Goal: Task Accomplishment & Management: Complete application form

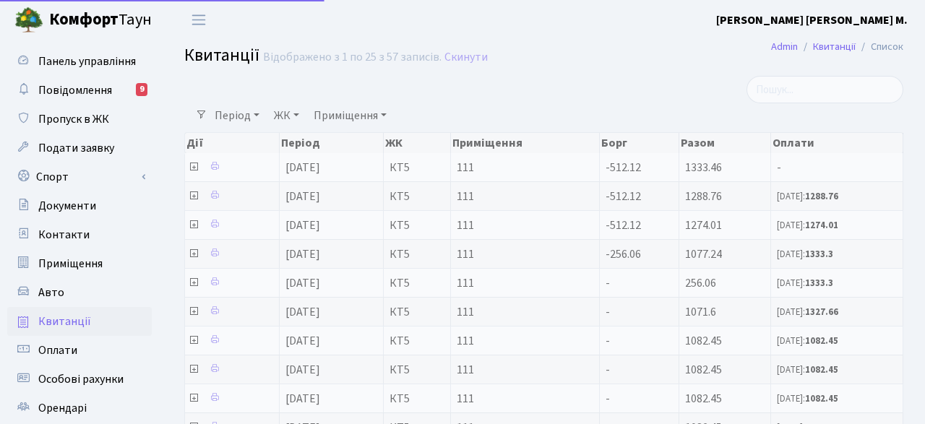
select select "25"
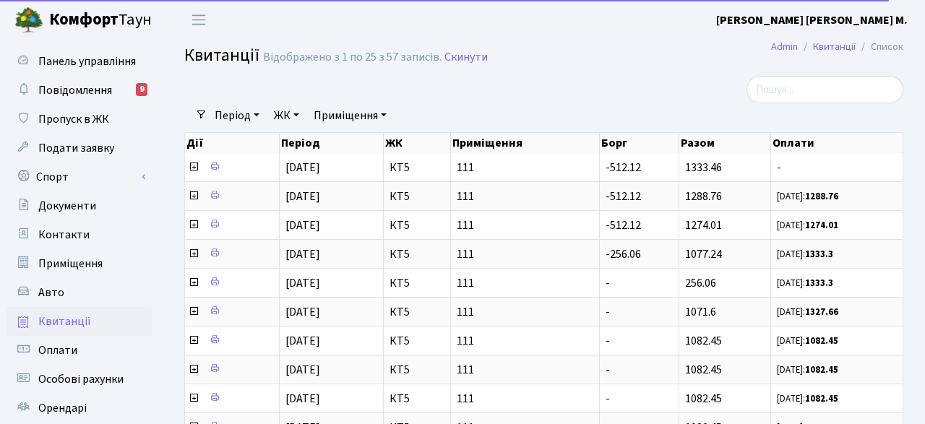
click at [571, 57] on h2 "Квитанції Відображено з 1 по 25 з 57 записів. Скинути" at bounding box center [543, 58] width 719 height 25
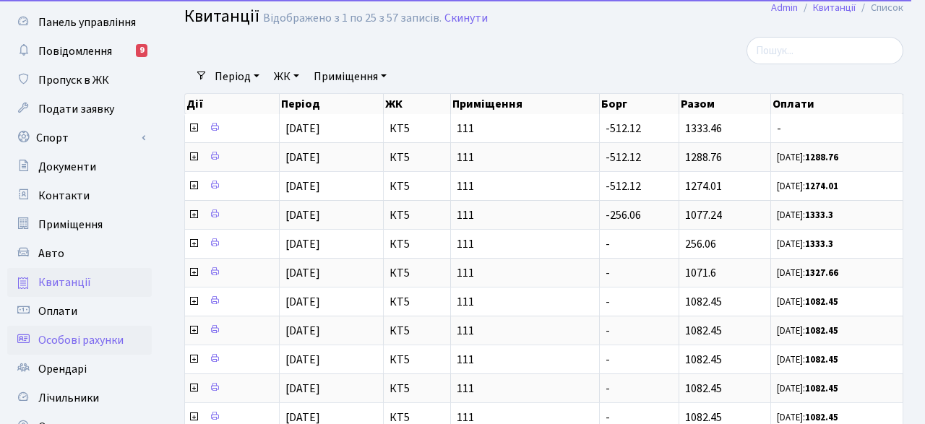
scroll to position [75, 0]
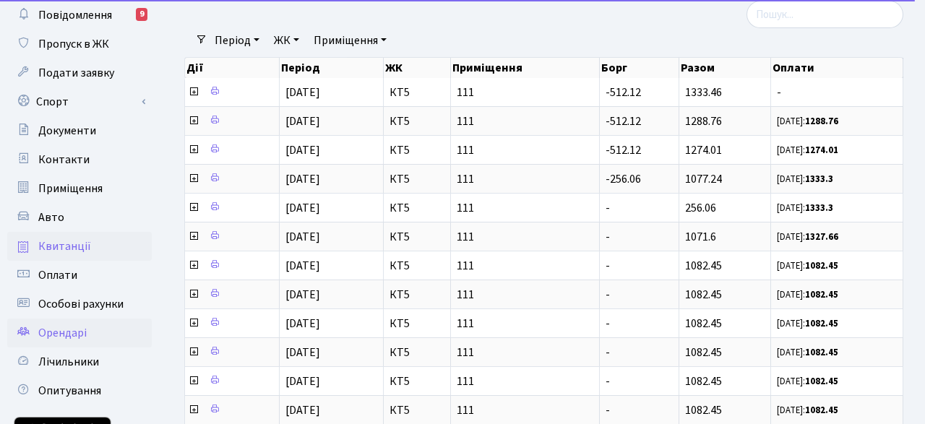
click at [92, 332] on link "Орендарі" at bounding box center [79, 333] width 145 height 29
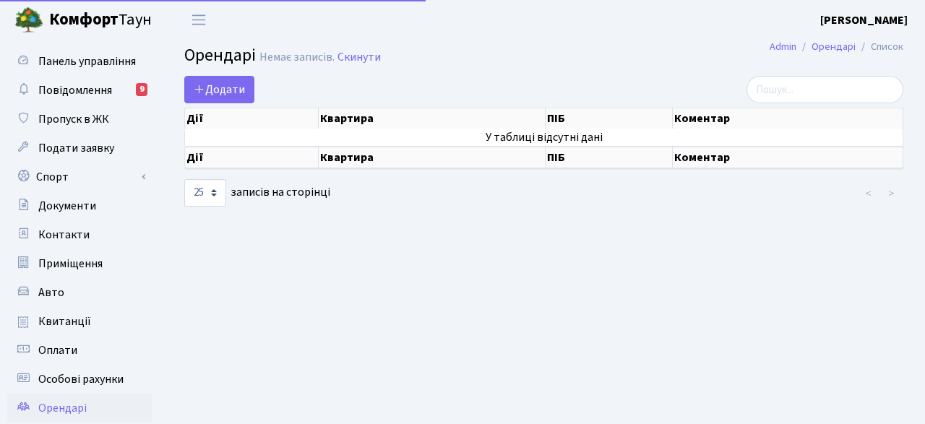
select select "25"
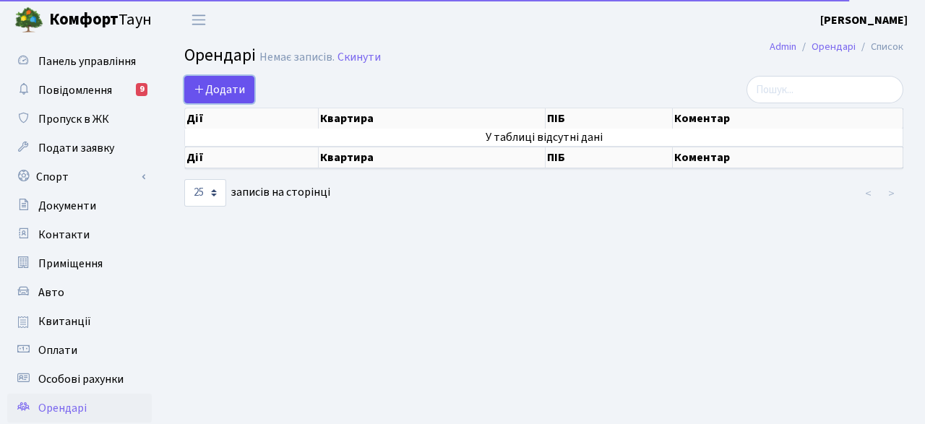
click at [208, 86] on span "Додати" at bounding box center [219, 90] width 51 height 16
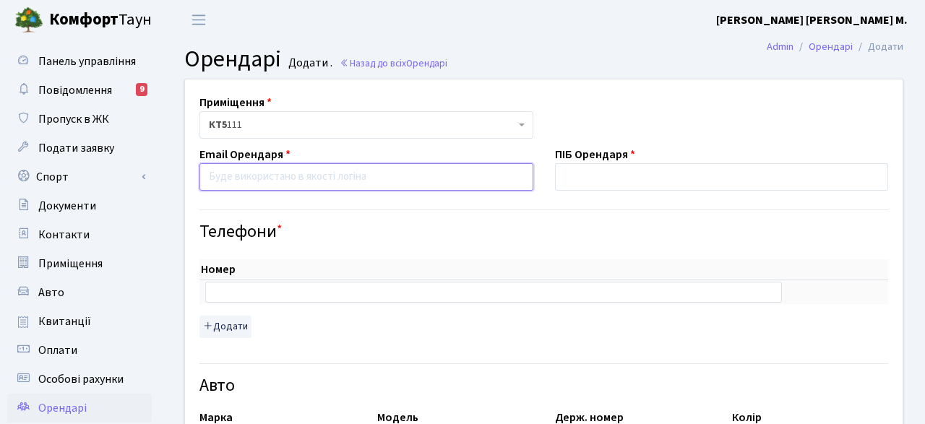
click at [247, 177] on input "email" at bounding box center [367, 176] width 334 height 27
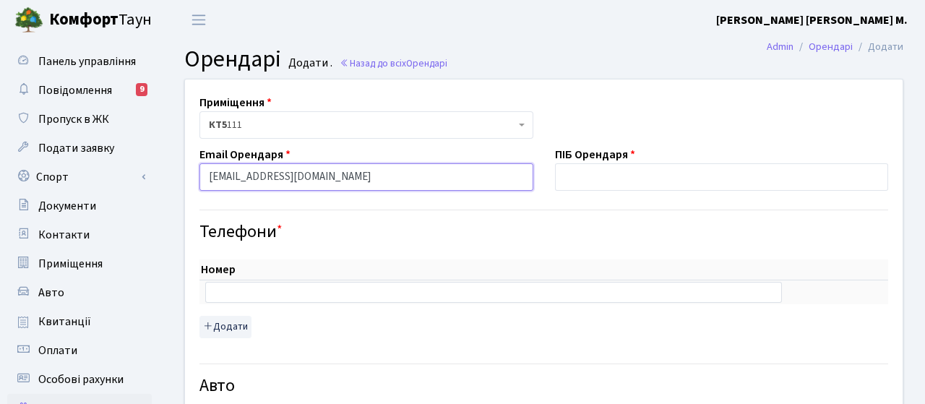
type input "[EMAIL_ADDRESS][DOMAIN_NAME]"
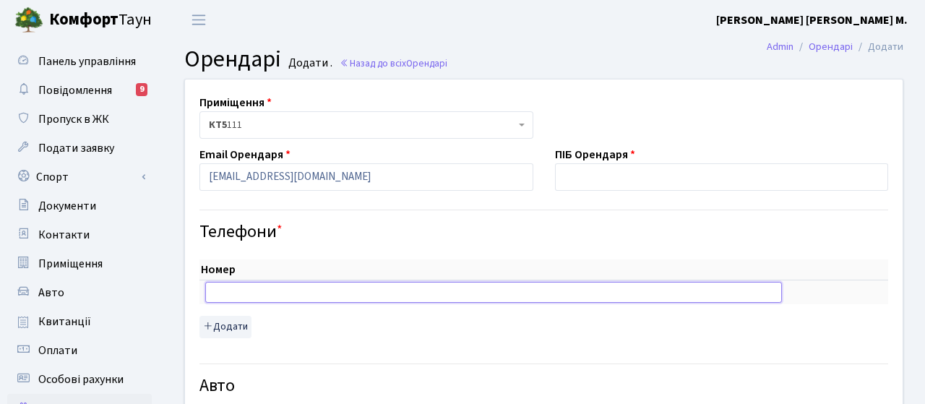
click at [264, 296] on input "text" at bounding box center [493, 292] width 577 height 20
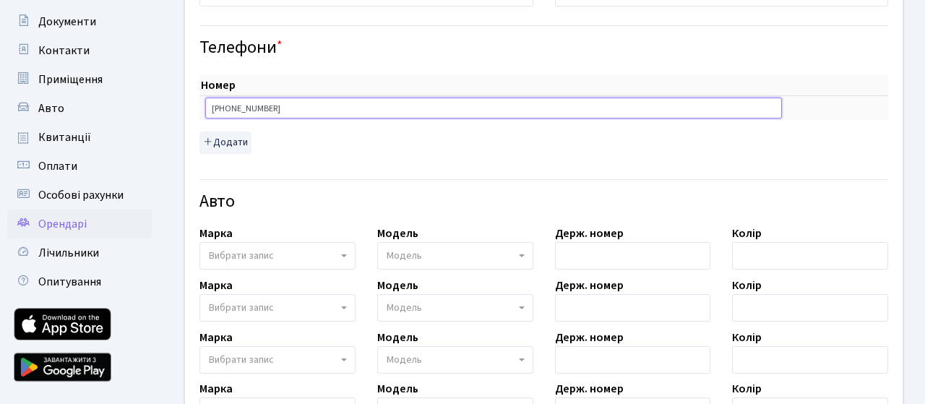
scroll to position [226, 0]
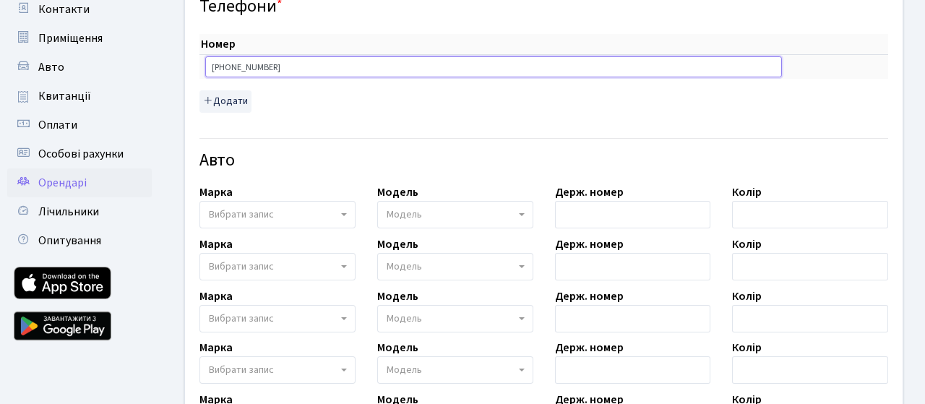
type input "[PHONE_NUMBER]"
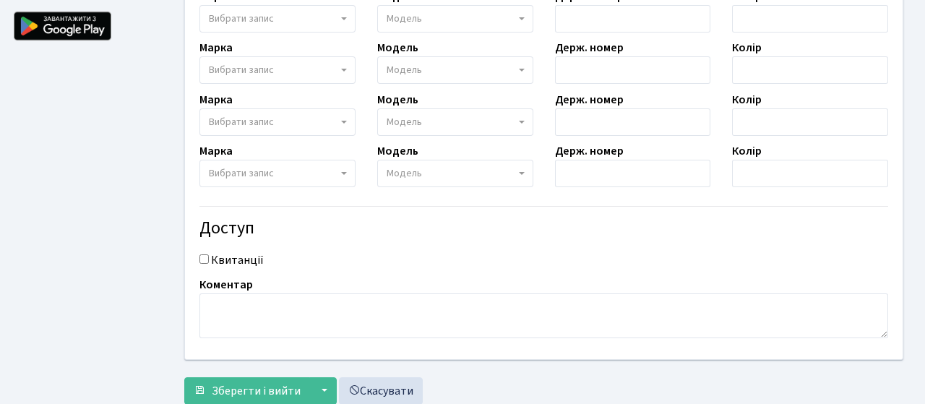
scroll to position [526, 0]
click at [205, 260] on input "Квитанції" at bounding box center [204, 258] width 9 height 9
checkbox input "true"
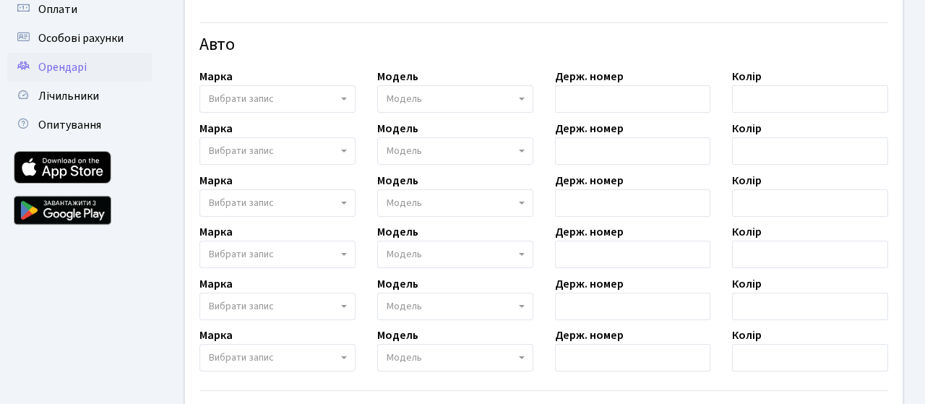
scroll to position [567, 0]
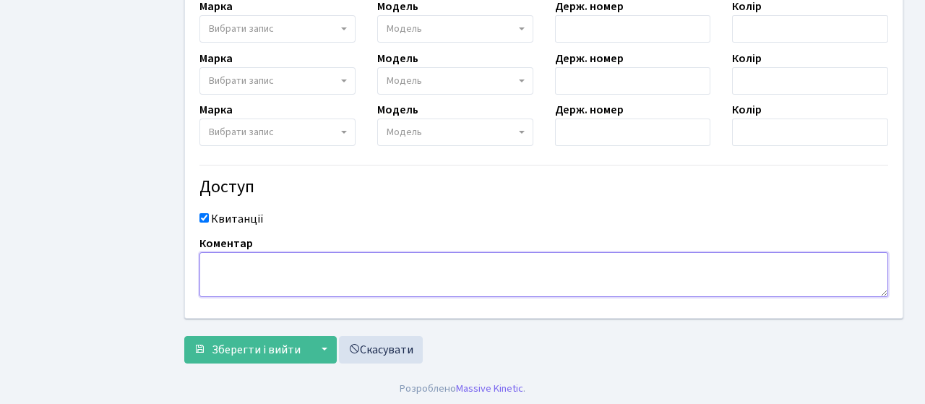
click at [236, 266] on textarea at bounding box center [544, 274] width 689 height 45
type textarea "p"
type textarea "замовлення перепусток"
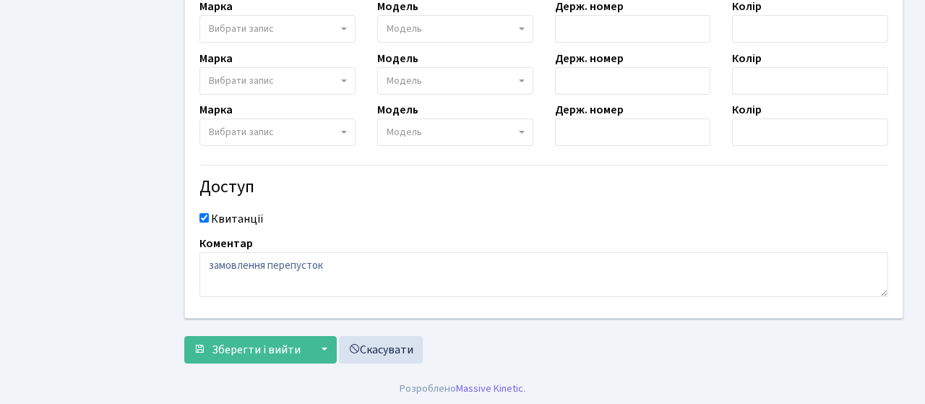
click at [208, 219] on input "Квитанції" at bounding box center [204, 217] width 9 height 9
click at [206, 216] on input "Квитанції" at bounding box center [204, 217] width 9 height 9
click at [208, 216] on input "Квитанції" at bounding box center [204, 217] width 9 height 9
checkbox input "false"
click at [275, 346] on span "Зберегти і вийти" at bounding box center [256, 350] width 89 height 16
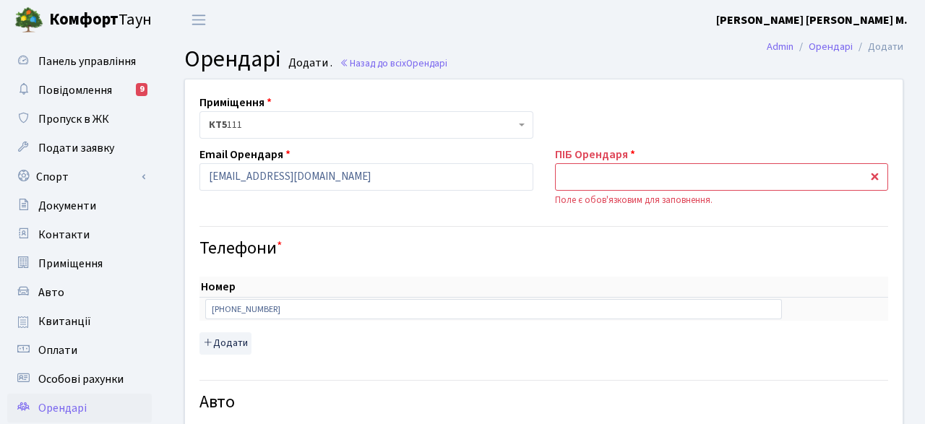
click at [688, 179] on input "text" at bounding box center [722, 176] width 334 height 27
click at [635, 184] on input "text" at bounding box center [722, 176] width 334 height 27
type input "Левченко Крістіна Анатоліївна"
click at [671, 241] on h4 "Телефони *" at bounding box center [544, 249] width 689 height 21
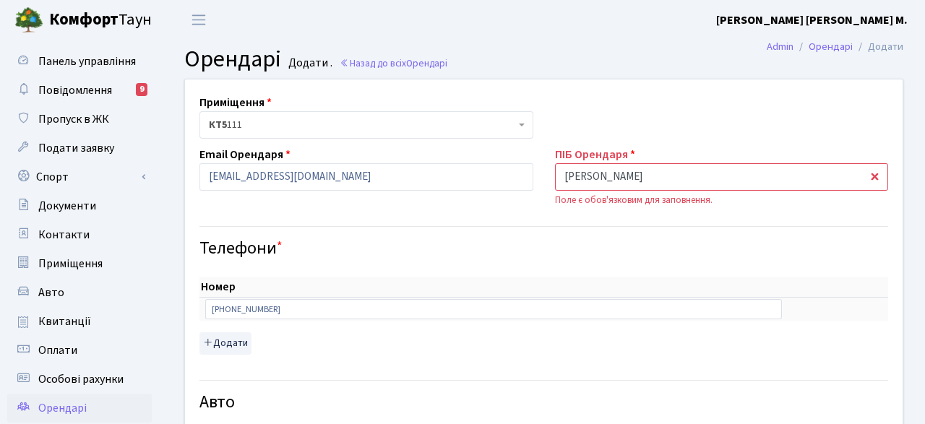
click at [738, 184] on input "Левченко Крістіна Анатоліївна" at bounding box center [722, 176] width 334 height 27
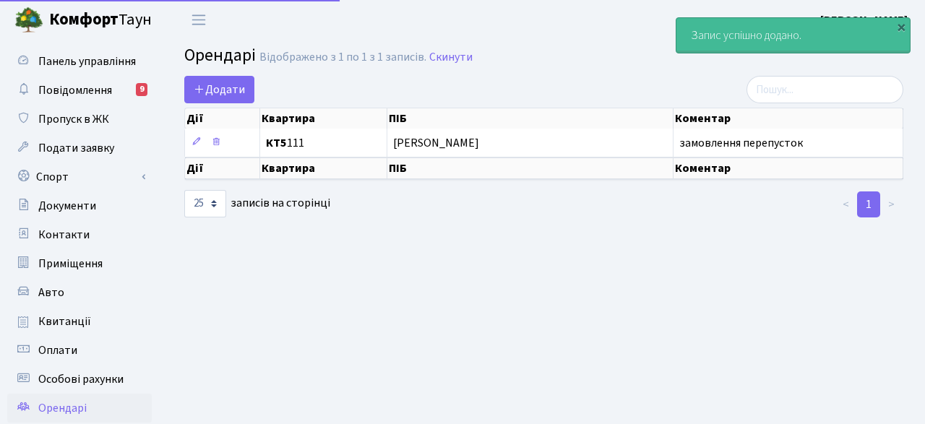
select select "25"
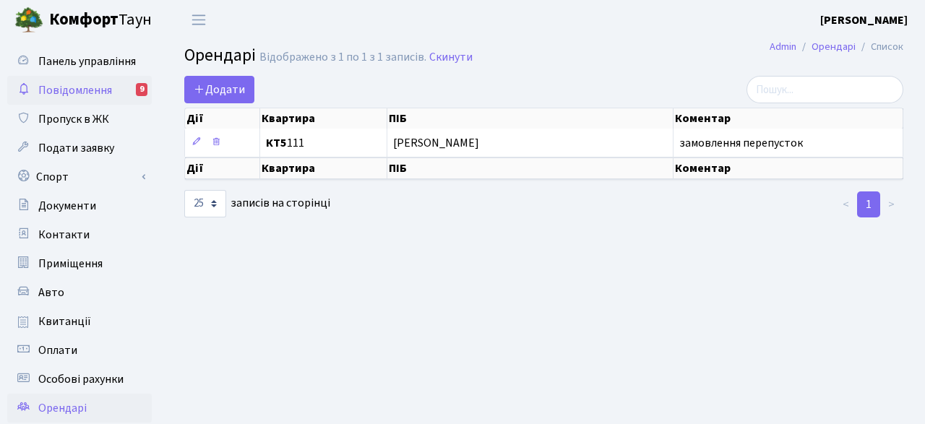
click at [59, 82] on span "Повідомлення" at bounding box center [75, 90] width 74 height 16
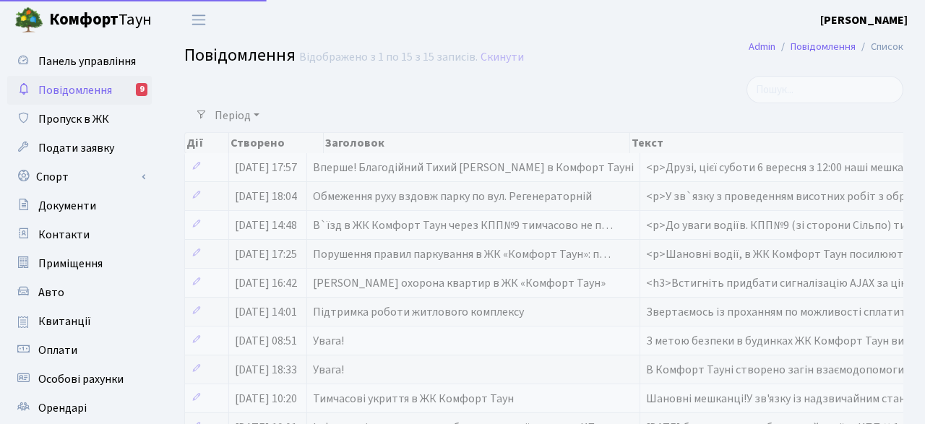
select select "25"
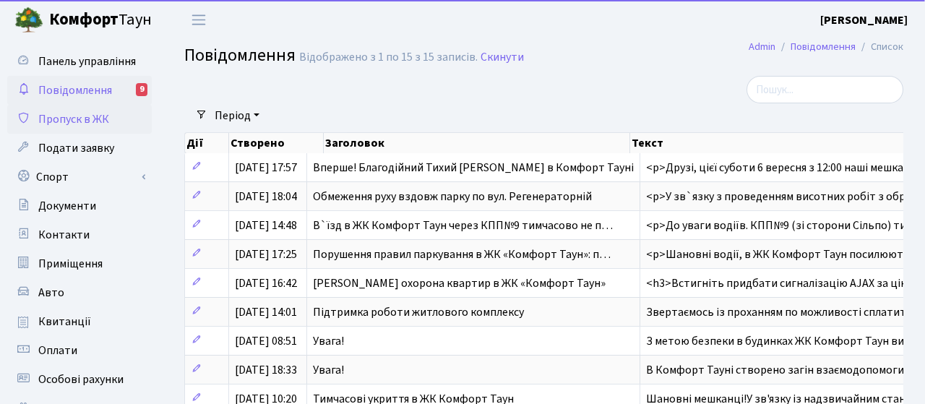
click at [69, 121] on span "Пропуск в ЖК" at bounding box center [73, 119] width 71 height 16
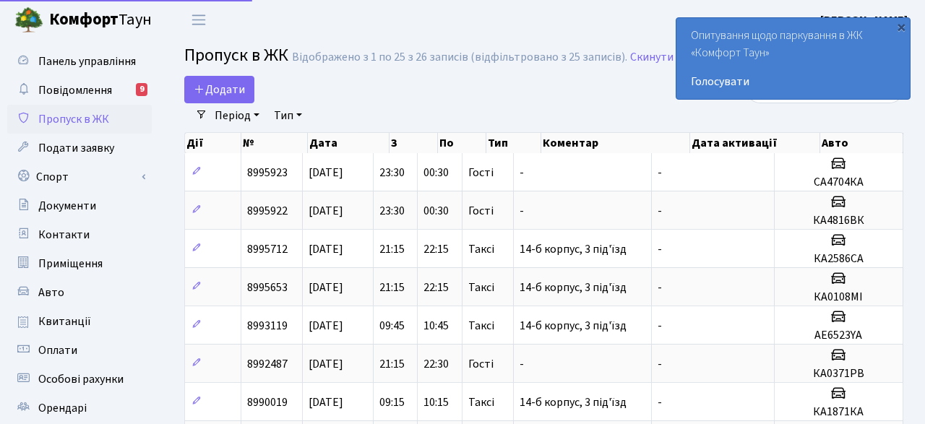
select select "25"
click at [902, 31] on div "×" at bounding box center [901, 27] width 14 height 14
